Goal: Transaction & Acquisition: Purchase product/service

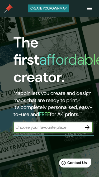
click at [35, 130] on input "text" at bounding box center [47, 127] width 69 height 6
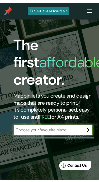
scroll to position [17, 0]
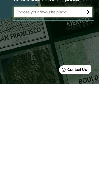
click at [89, 107] on icon "button" at bounding box center [87, 110] width 6 height 6
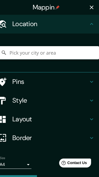
click at [92, 8] on icon "button" at bounding box center [92, 8] width 4 height 4
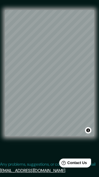
click at [88, 129] on button "Toggle attribution" at bounding box center [88, 130] width 6 height 6
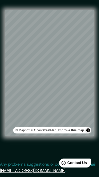
click at [88, 129] on button "Toggle attribution" at bounding box center [88, 130] width 6 height 6
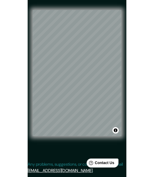
scroll to position [8, 0]
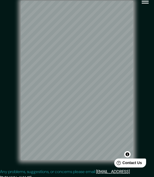
click at [99, 5] on icon "button" at bounding box center [145, 1] width 9 height 9
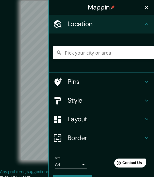
click at [99, 136] on h4 "Border" at bounding box center [106, 138] width 76 height 8
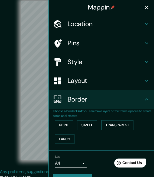
click at [99, 79] on h4 "Layout" at bounding box center [106, 81] width 76 height 8
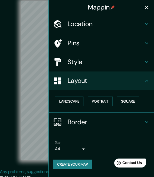
click at [99, 98] on button "Square" at bounding box center [128, 101] width 22 height 10
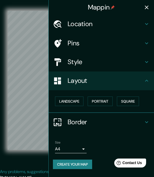
click at [99, 7] on icon "button" at bounding box center [147, 7] width 6 height 6
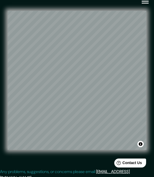
click at [99, 2] on button "button" at bounding box center [145, 0] width 13 height 13
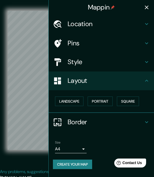
click at [95, 54] on div "Style" at bounding box center [101, 62] width 105 height 19
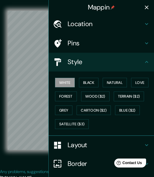
click at [99, 84] on button "Natural" at bounding box center [115, 83] width 24 height 10
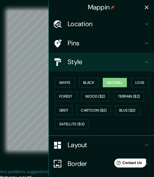
click at [99, 8] on icon "button" at bounding box center [147, 8] width 4 height 4
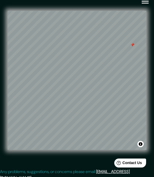
click at [99, 7] on button "button" at bounding box center [145, 0] width 13 height 13
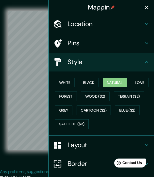
click at [99, 42] on h4 "Pins" at bounding box center [106, 43] width 76 height 8
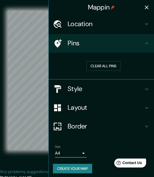
click at [99, 63] on button "Clear all pins" at bounding box center [103, 66] width 34 height 10
click at [82, 164] on button "Create your map" at bounding box center [72, 169] width 39 height 10
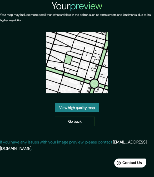
click at [86, 110] on link "View high quality map" at bounding box center [77, 108] width 44 height 10
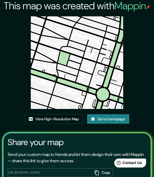
click at [114, 119] on link "Go to homepage" at bounding box center [108, 119] width 42 height 10
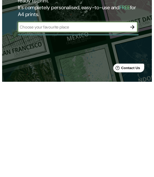
scroll to position [99, 0]
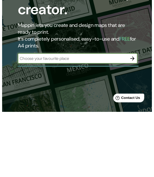
scroll to position [67, 0]
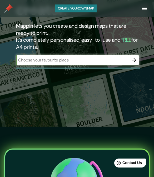
click at [134, 57] on icon "button" at bounding box center [134, 60] width 6 height 6
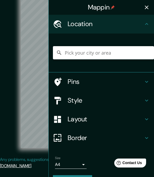
scroll to position [8, 0]
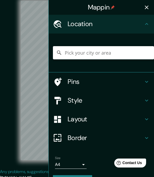
click at [124, 100] on h4 "Style" at bounding box center [106, 100] width 76 height 8
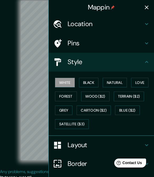
click at [119, 84] on button "Natural" at bounding box center [115, 83] width 24 height 10
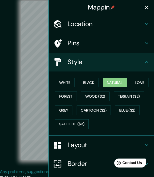
click at [147, 6] on icon "button" at bounding box center [147, 7] width 6 height 6
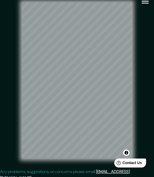
scroll to position [0, 0]
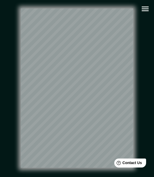
click at [144, 8] on icon "button" at bounding box center [145, 8] width 9 height 9
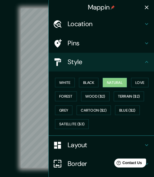
click at [96, 149] on div "Layout" at bounding box center [101, 145] width 105 height 19
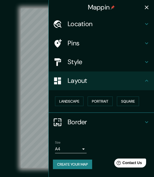
click at [126, 101] on button "Square" at bounding box center [128, 101] width 22 height 10
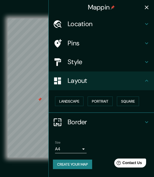
click at [130, 45] on h4 "Pins" at bounding box center [106, 43] width 76 height 8
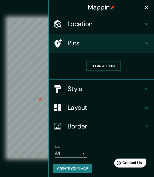
click at [113, 67] on button "Clear all pins" at bounding box center [103, 66] width 34 height 10
click at [146, 5] on icon "button" at bounding box center [147, 7] width 6 height 6
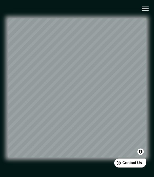
click at [146, 10] on icon "button" at bounding box center [145, 8] width 9 height 9
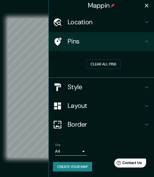
scroll to position [1, 0]
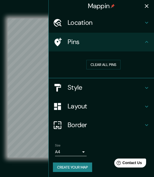
click at [82, 165] on button "Create your map" at bounding box center [72, 167] width 39 height 10
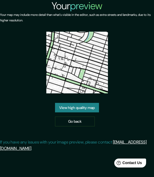
click at [85, 109] on link "View high quality map" at bounding box center [77, 108] width 44 height 10
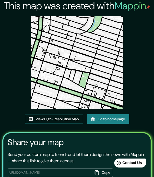
click at [71, 114] on link "View High-Resolution Map" at bounding box center [54, 119] width 58 height 10
